Goal: Find specific page/section: Find specific page/section

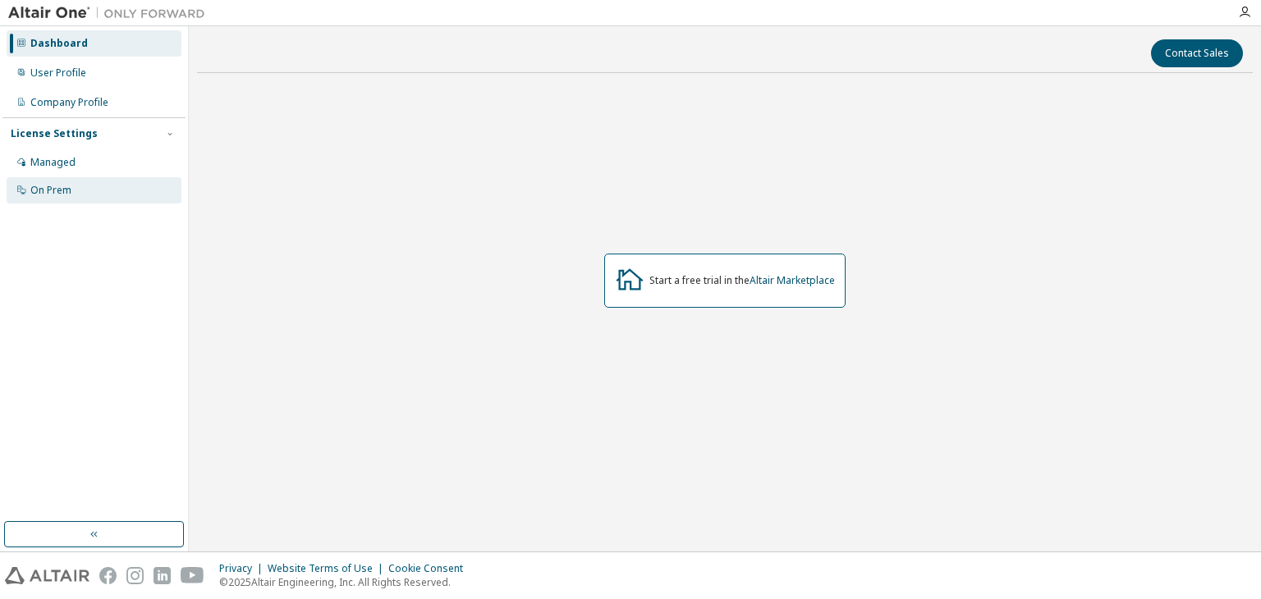
click at [66, 194] on div "On Prem" at bounding box center [50, 190] width 41 height 13
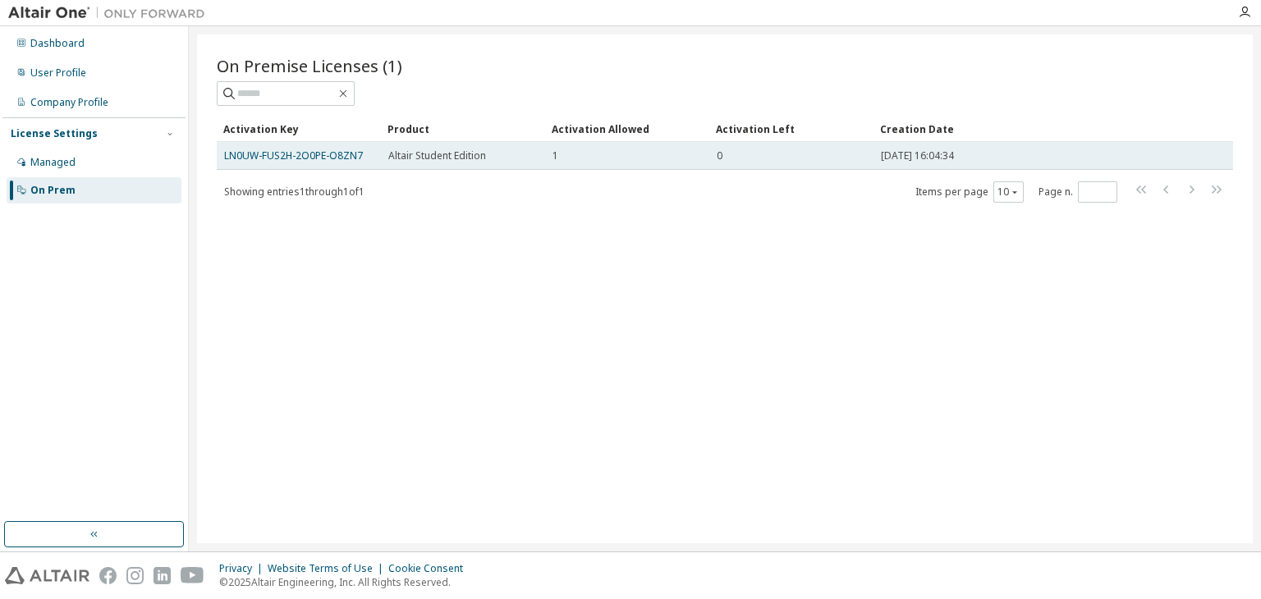
click at [618, 157] on div "1" at bounding box center [626, 155] width 149 height 13
click at [312, 151] on link "LN0UW-FUS2H-2O0PE-O8ZN7" at bounding box center [293, 156] width 139 height 14
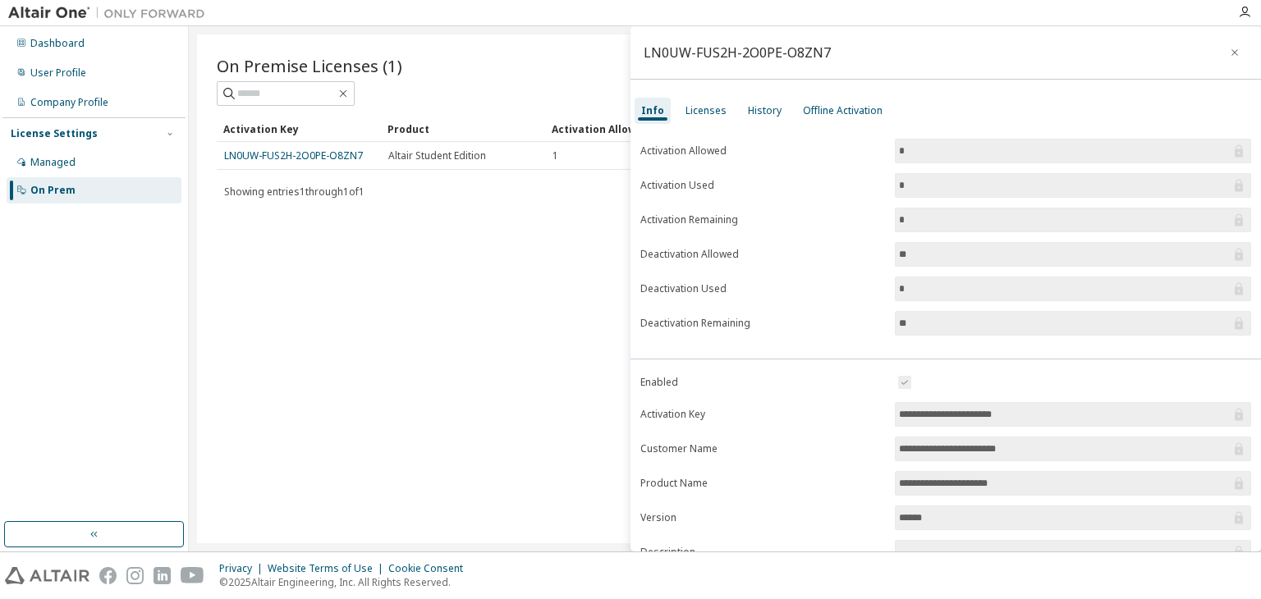
click at [941, 410] on input "**********" at bounding box center [1065, 414] width 332 height 16
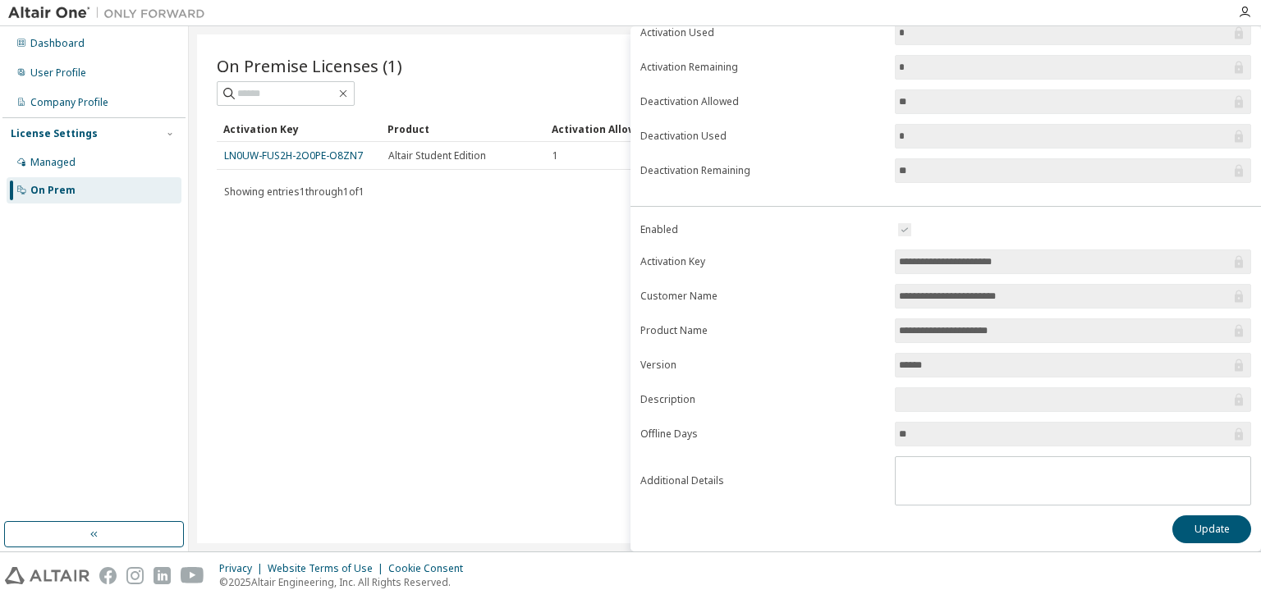
scroll to position [71, 0]
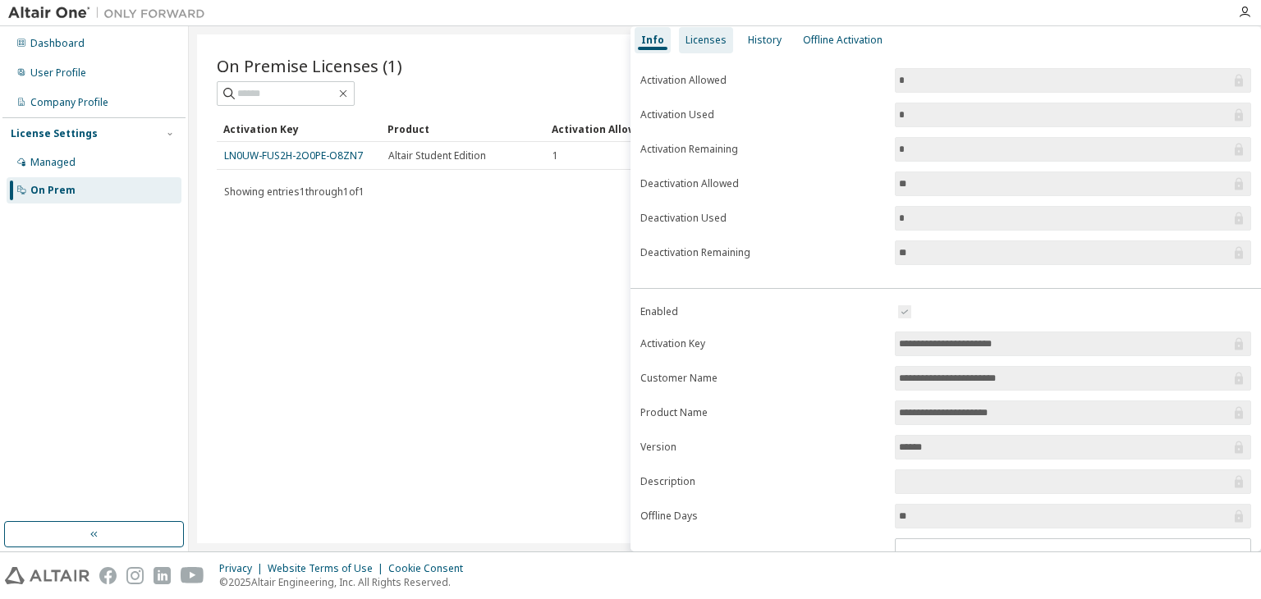
click at [703, 48] on div "Licenses" at bounding box center [706, 40] width 54 height 26
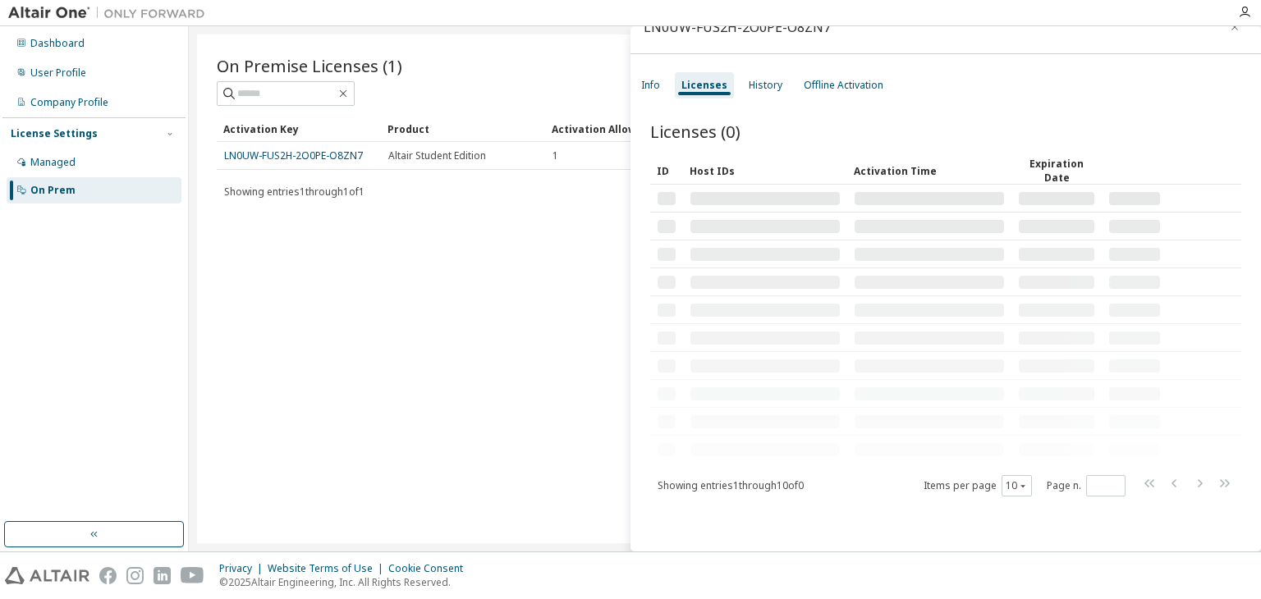
scroll to position [25, 0]
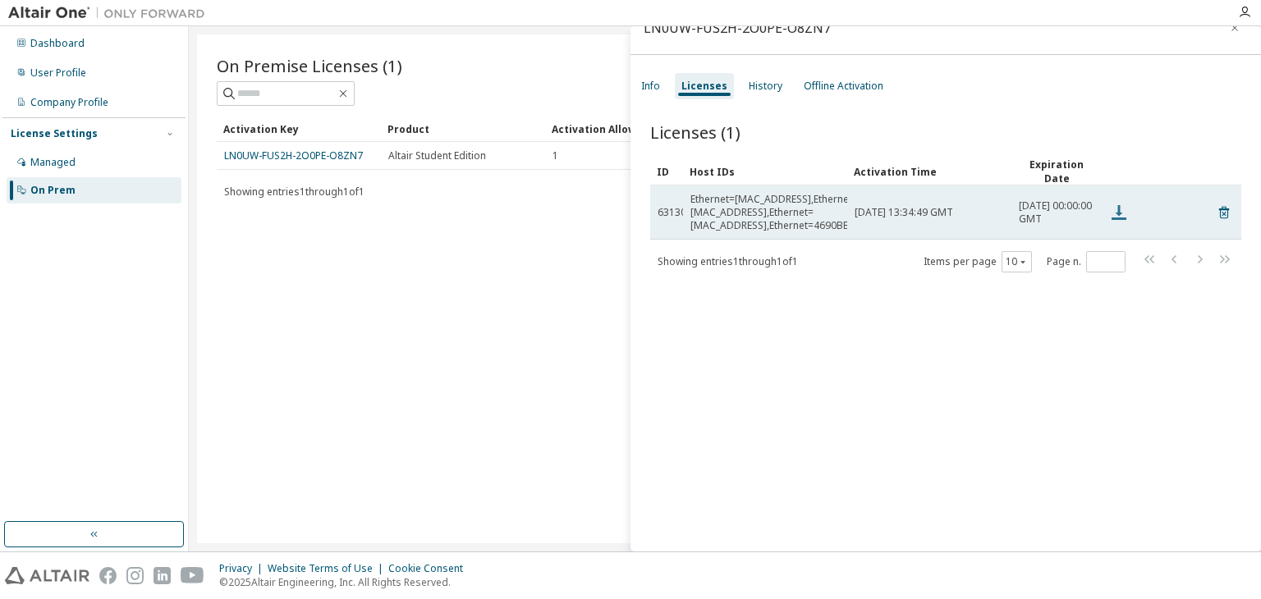
click at [1117, 211] on icon at bounding box center [1118, 212] width 15 height 15
